Goal: Task Accomplishment & Management: Use online tool/utility

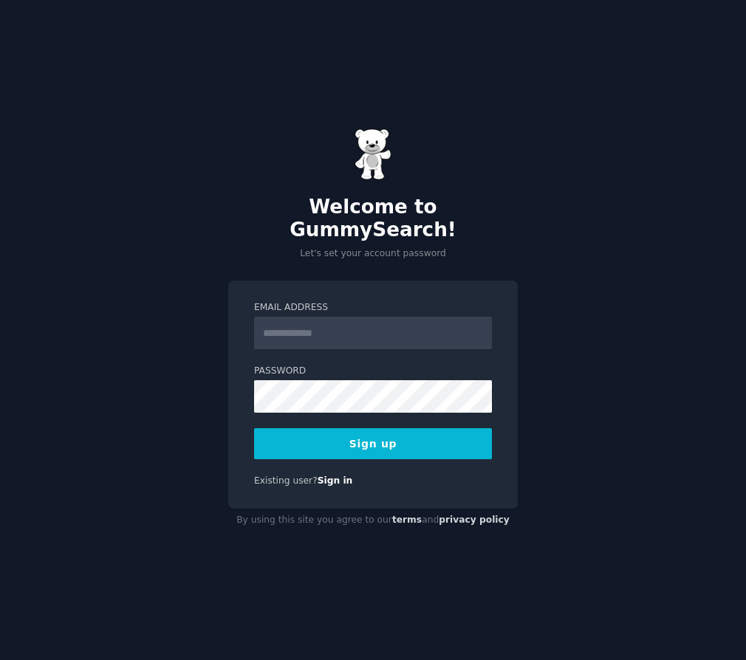
click at [310, 321] on input "Email Address" at bounding box center [373, 333] width 238 height 33
type input "**********"
click at [378, 429] on button "Sign up" at bounding box center [373, 443] width 238 height 31
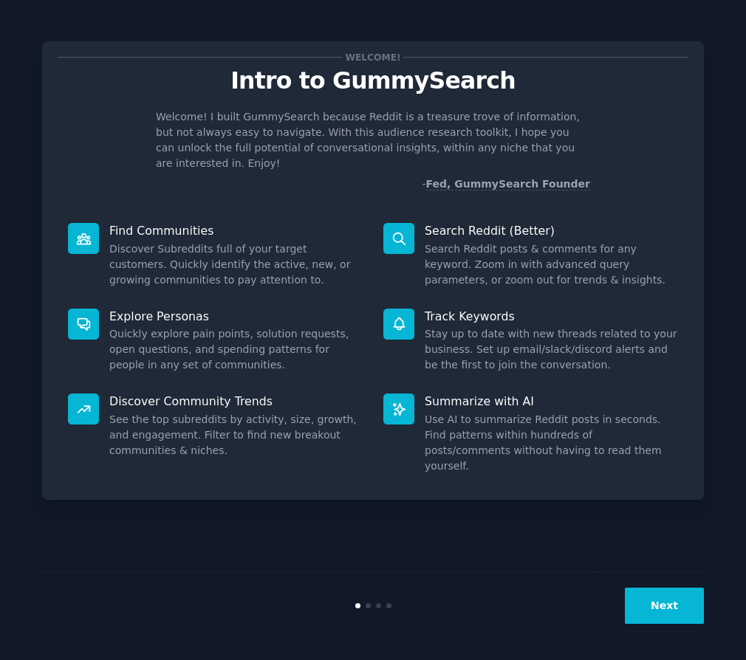
click at [661, 599] on button "Next" at bounding box center [664, 606] width 79 height 36
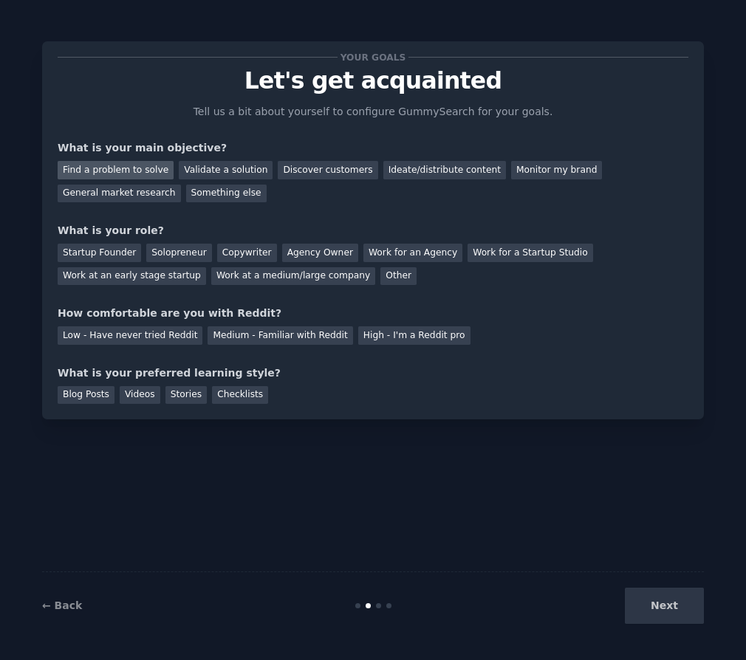
click at [146, 174] on div "Find a problem to solve" at bounding box center [116, 170] width 116 height 18
click at [147, 192] on div "General market research" at bounding box center [119, 194] width 123 height 18
click at [138, 168] on div "Find a problem to solve" at bounding box center [116, 170] width 116 height 18
click at [177, 250] on div "Solopreneur" at bounding box center [178, 253] width 65 height 18
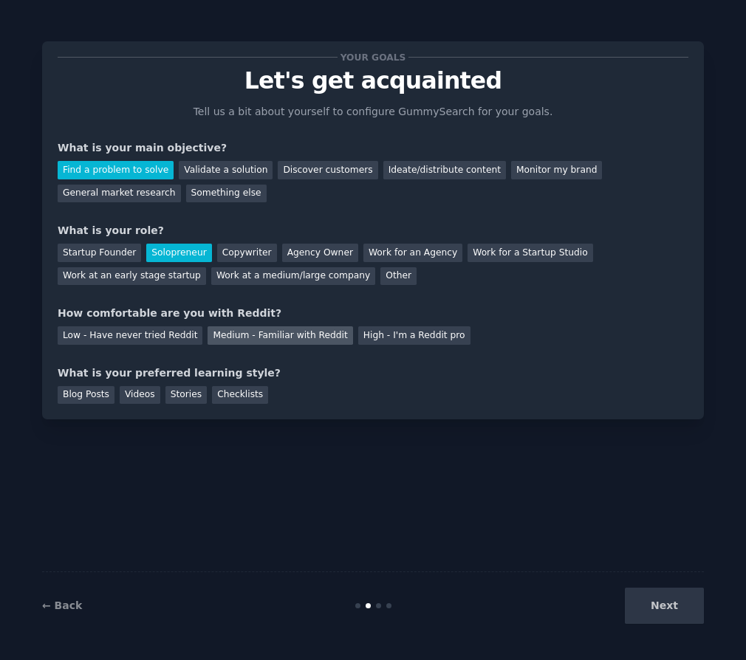
click at [293, 341] on div "Medium - Familiar with Reddit" at bounding box center [280, 336] width 145 height 18
click at [109, 397] on div "Blog Posts" at bounding box center [86, 395] width 57 height 18
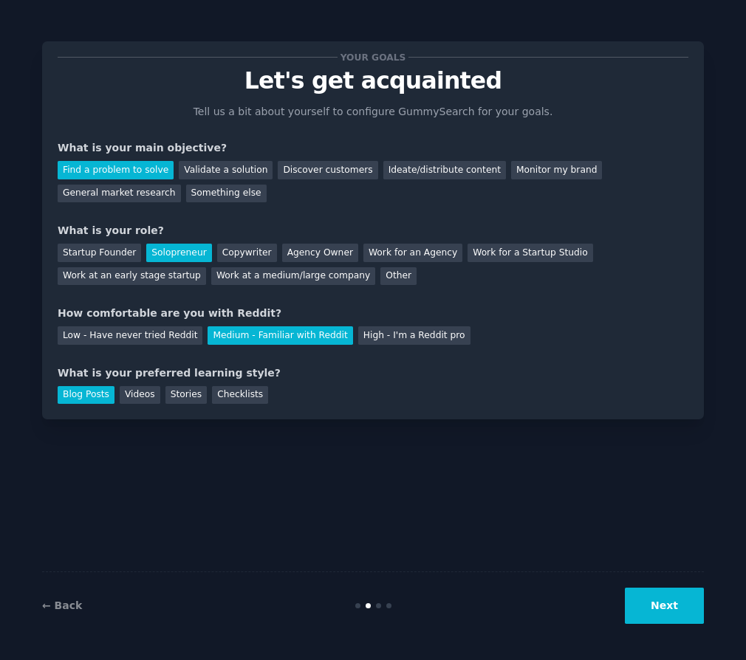
click at [663, 610] on button "Next" at bounding box center [664, 606] width 79 height 36
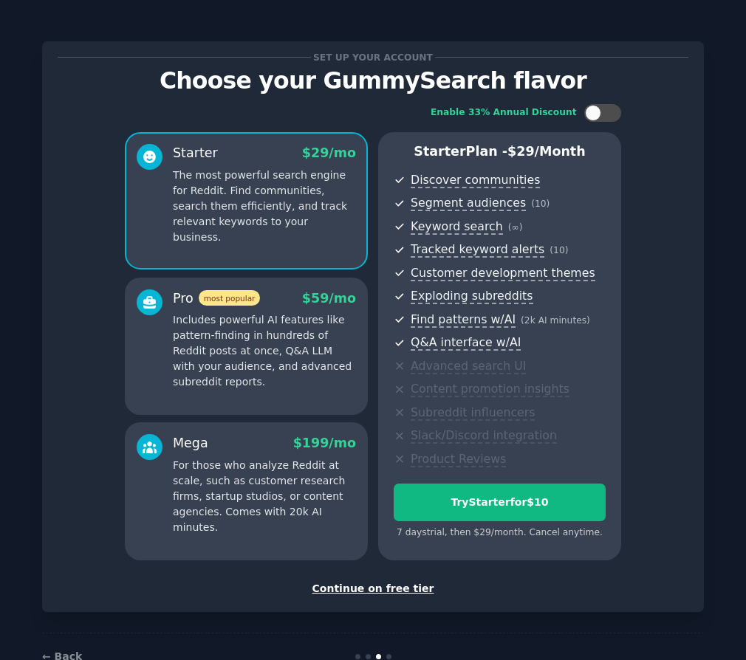
click at [358, 584] on div "Continue on free tier" at bounding box center [373, 589] width 631 height 16
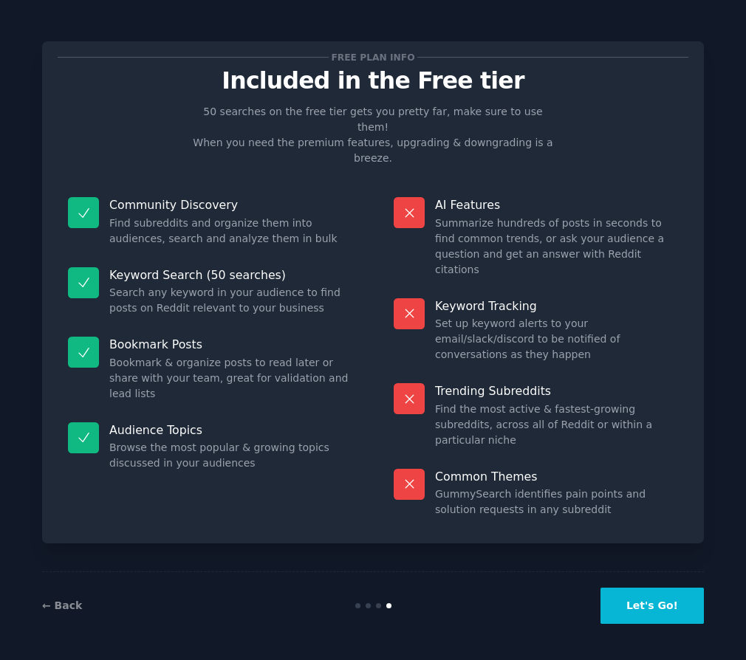
click at [636, 591] on button "Let's Go!" at bounding box center [652, 606] width 103 height 36
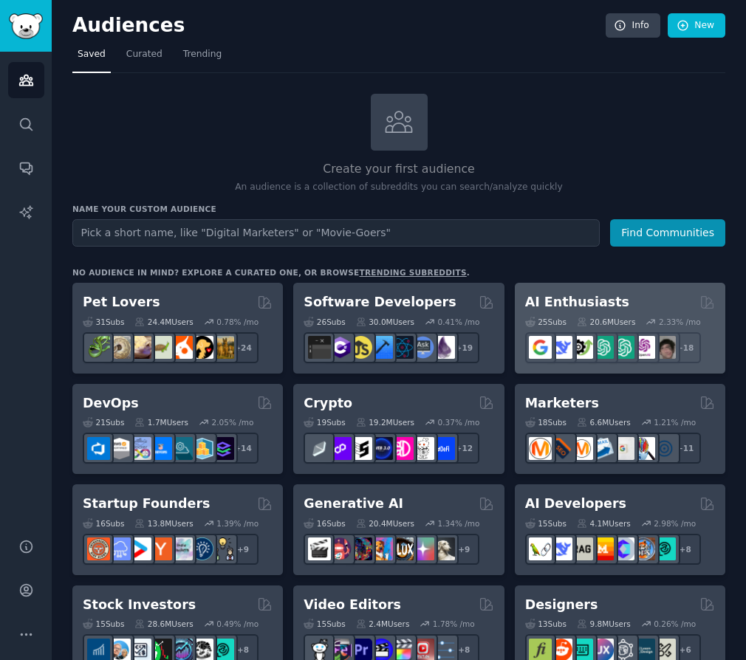
click at [651, 286] on div "AI Enthusiasts 25 Sub s 20.6M Users 2.33 % /mo + 18" at bounding box center [620, 328] width 211 height 91
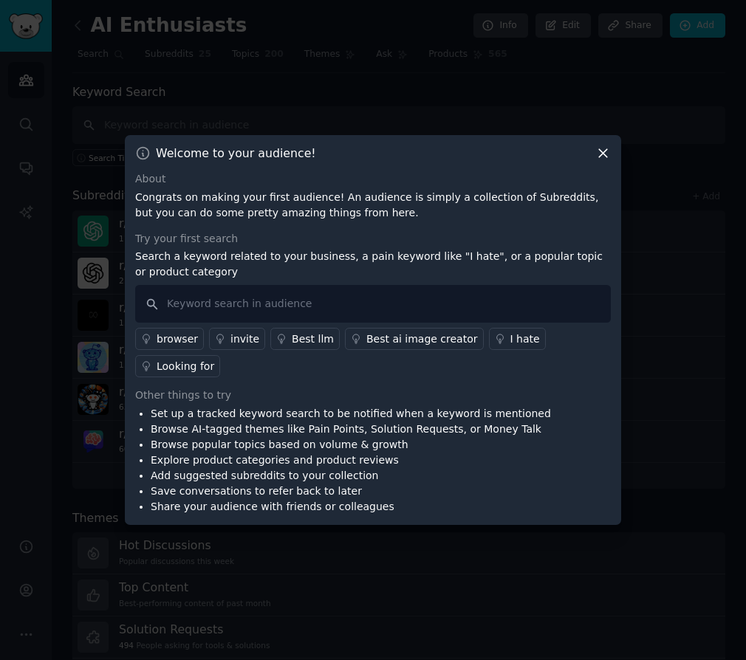
click at [510, 341] on div "I hate" at bounding box center [525, 340] width 30 height 16
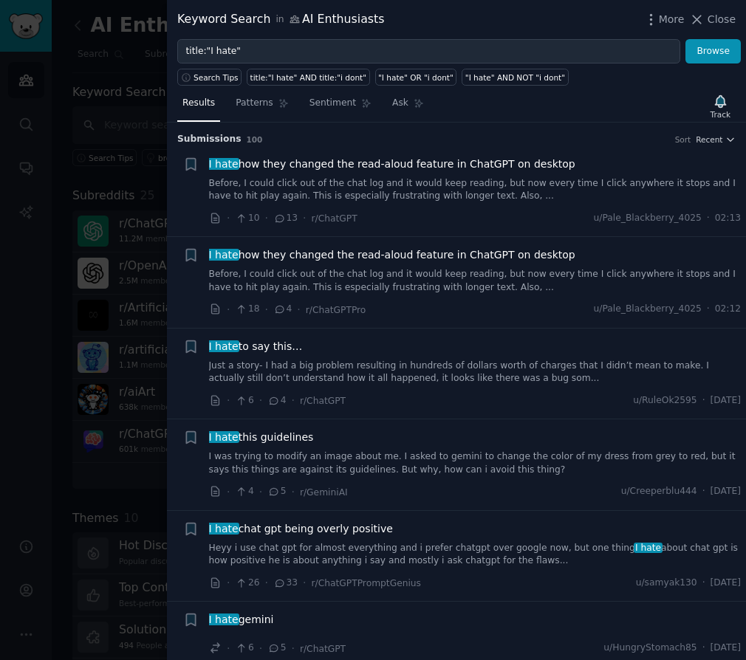
click at [98, 363] on div at bounding box center [373, 330] width 746 height 660
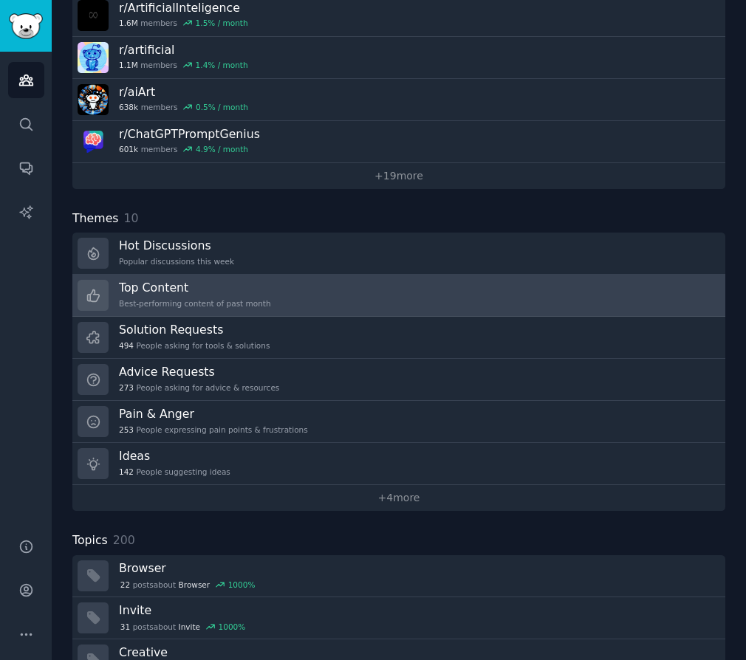
scroll to position [302, 0]
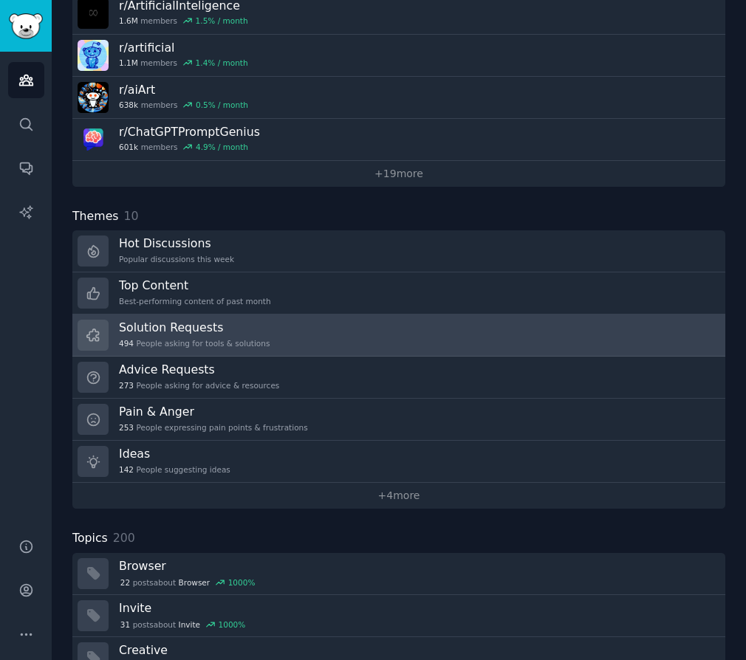
click at [358, 334] on link "Solution Requests 494 People asking for tools & solutions" at bounding box center [398, 336] width 653 height 42
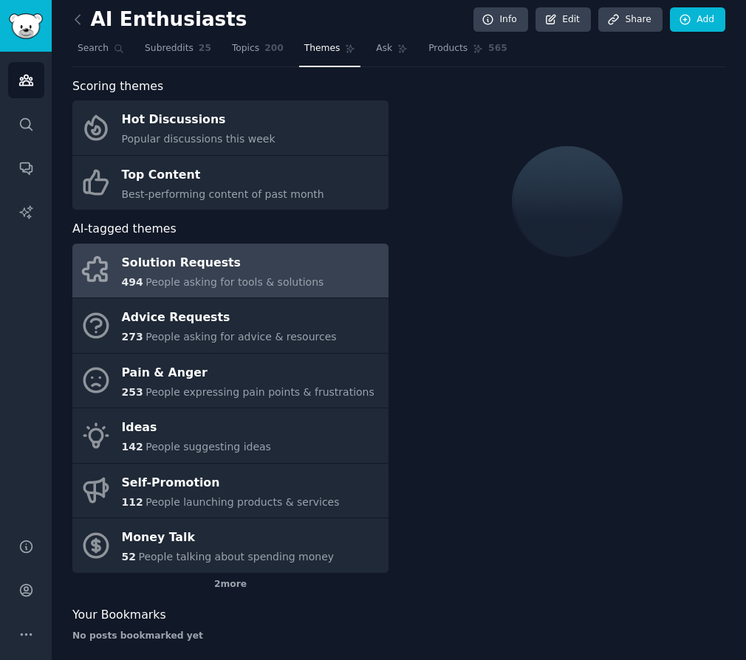
scroll to position [19, 0]
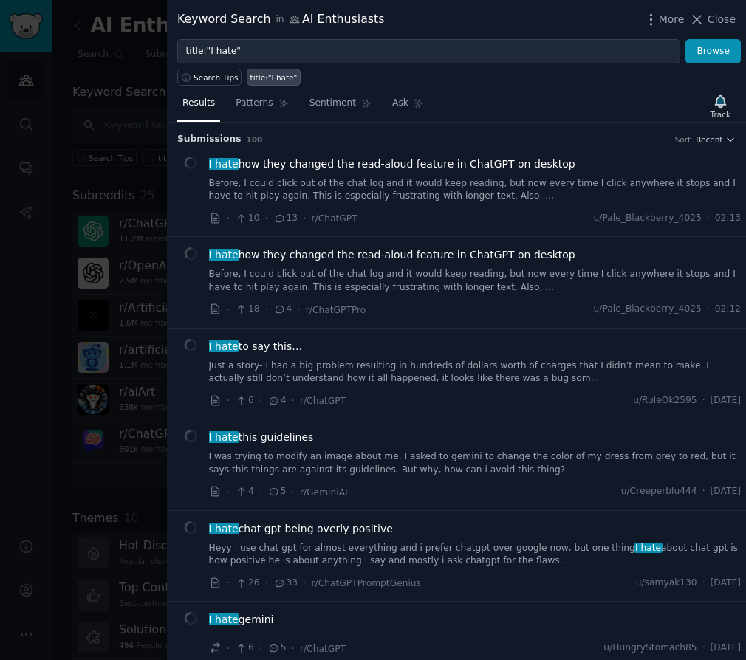
click at [107, 46] on div at bounding box center [373, 330] width 746 height 660
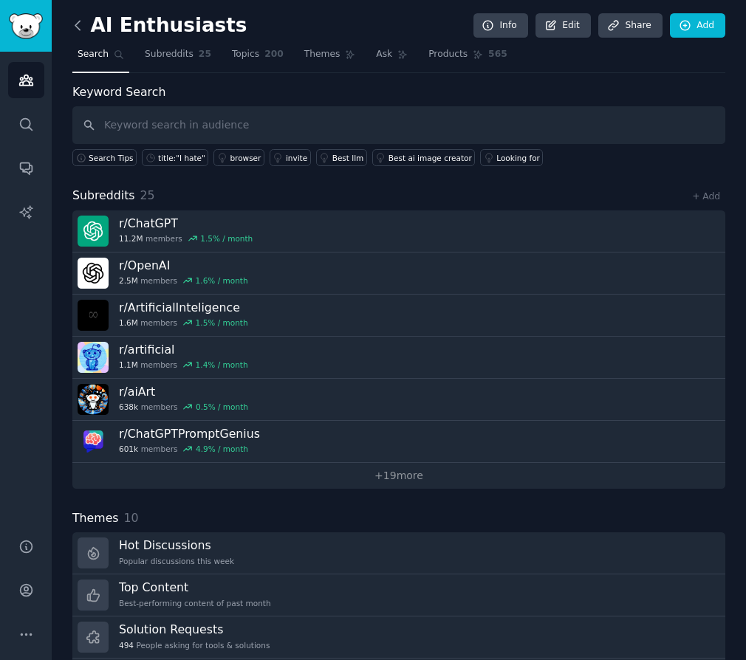
click at [78, 23] on icon at bounding box center [77, 25] width 4 height 9
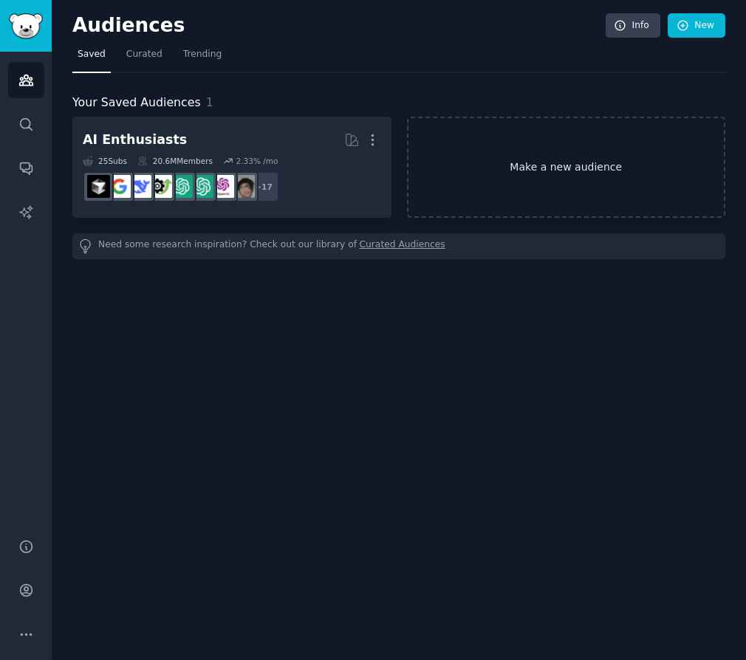
click at [532, 170] on link "Make a new audience" at bounding box center [566, 167] width 319 height 101
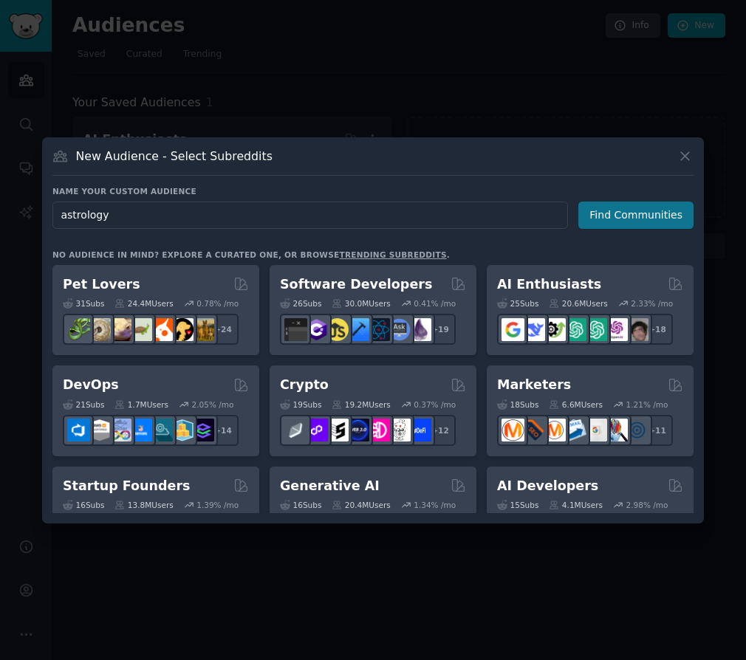
type input "astrology"
click at [657, 226] on button "Find Communities" at bounding box center [635, 215] width 115 height 27
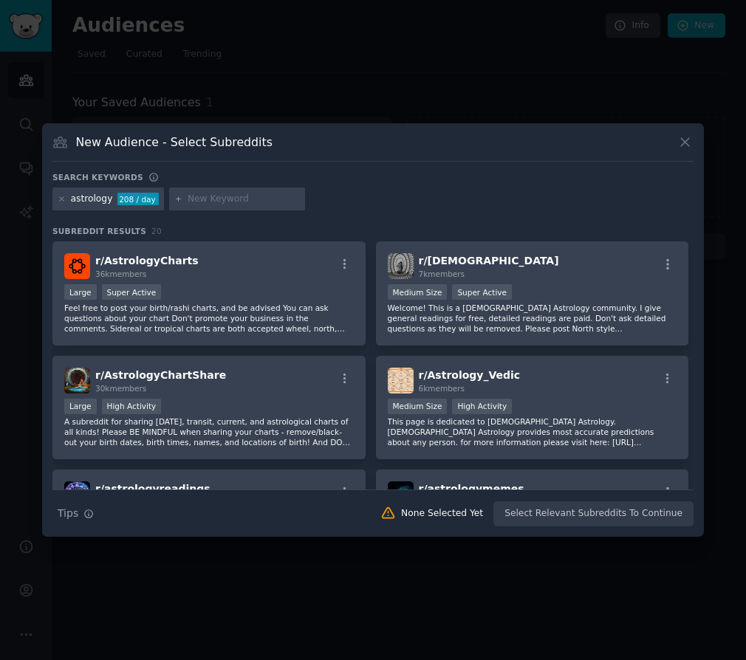
click at [562, 523] on div "Search Tips Tips None Selected Yet Select Relevant Subreddits To Continue" at bounding box center [372, 508] width 641 height 37
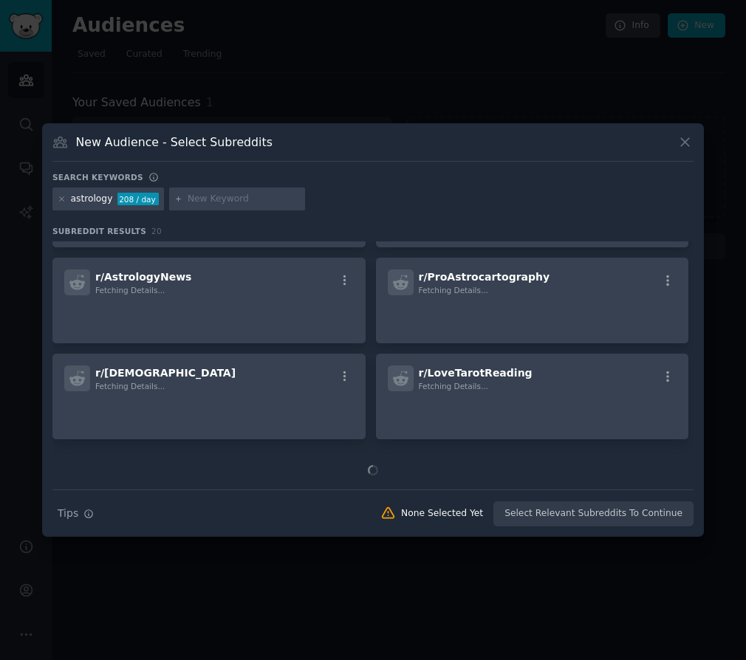
scroll to position [776, 0]
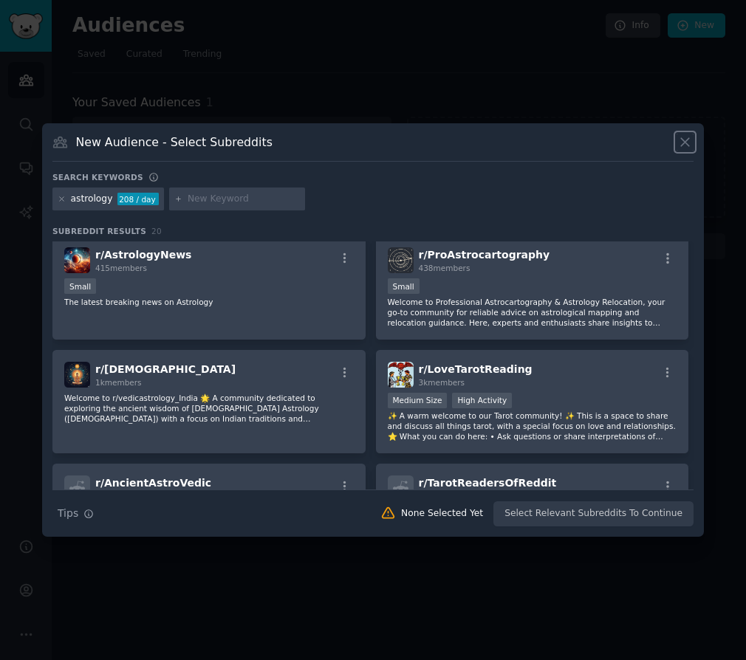
click at [688, 144] on icon at bounding box center [685, 142] width 8 height 8
